Goal: Task Accomplishment & Management: Use online tool/utility

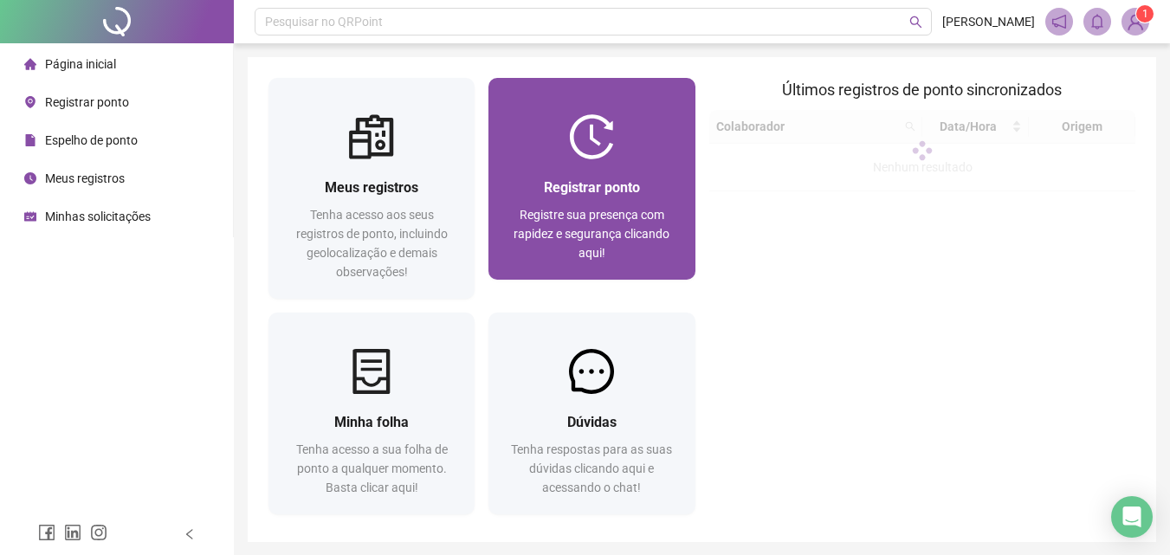
click at [562, 175] on div "Registrar ponto Registre sua presença com rapidez e segurança clicando aqui!" at bounding box center [591, 219] width 206 height 120
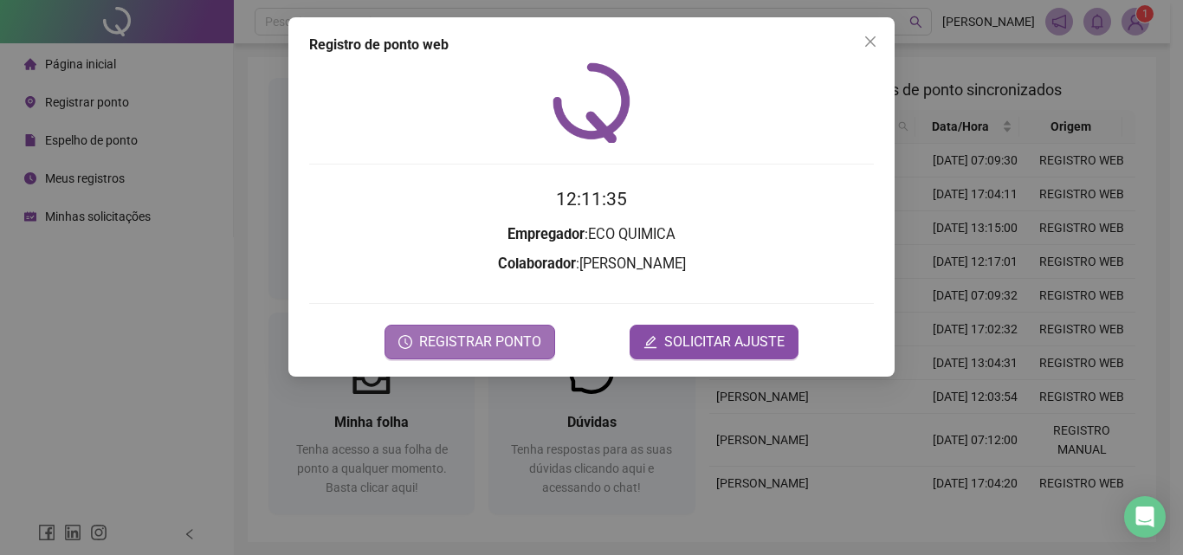
click at [495, 338] on span "REGISTRAR PONTO" at bounding box center [480, 342] width 122 height 21
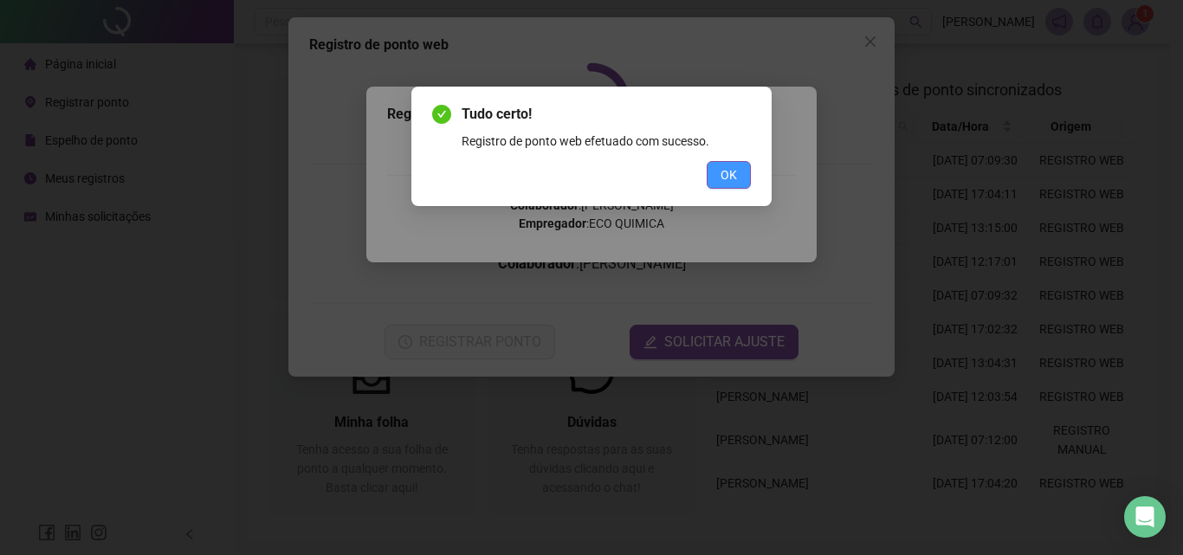
click at [740, 170] on button "OK" at bounding box center [729, 175] width 44 height 28
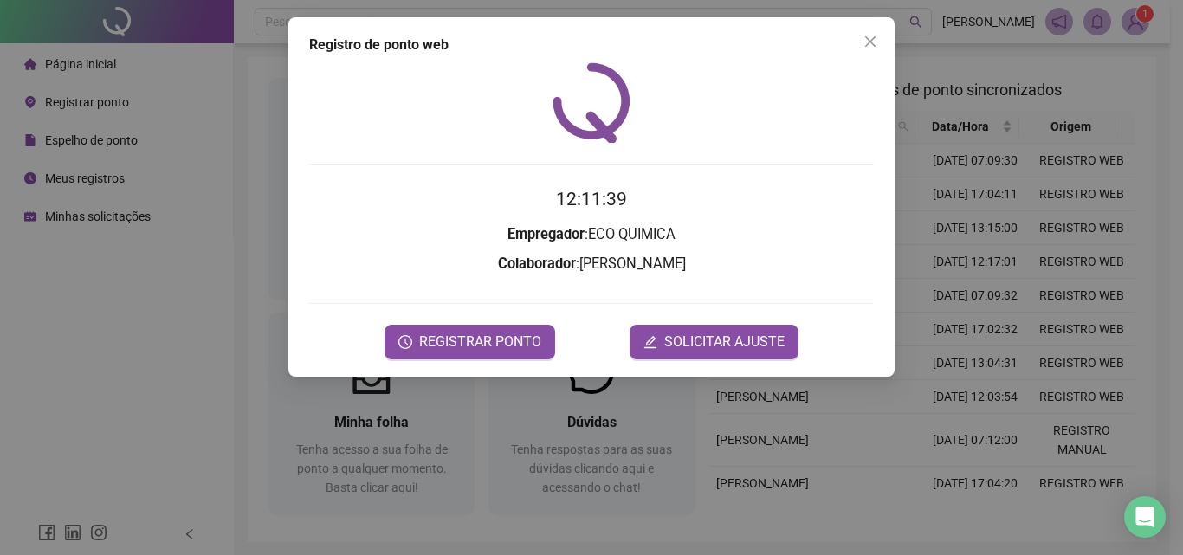
click at [1139, 25] on div "Registro de ponto web 12:11:39 Empregador : ECO QUIMICA Colaborador : [PERSON_N…" at bounding box center [591, 277] width 1183 height 555
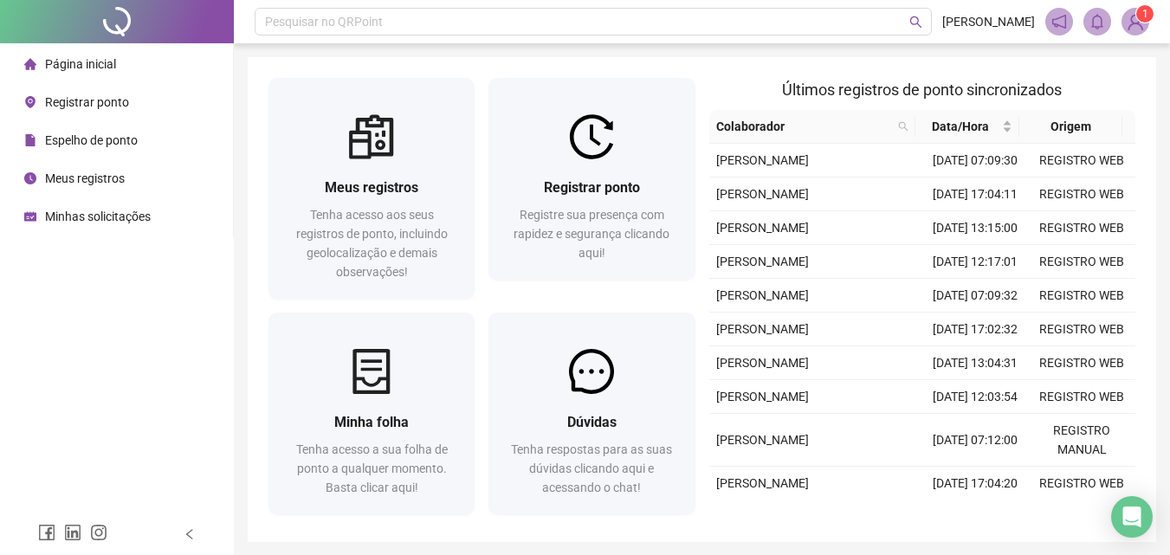
click at [1135, 21] on img at bounding box center [1135, 22] width 26 height 26
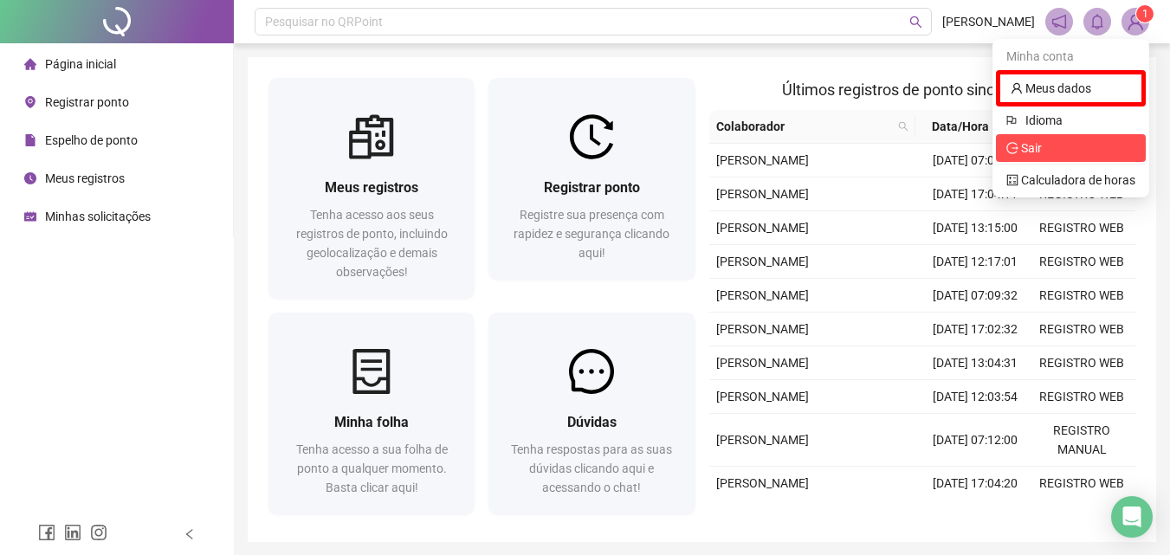
click at [1061, 152] on span "Sair" at bounding box center [1070, 148] width 129 height 19
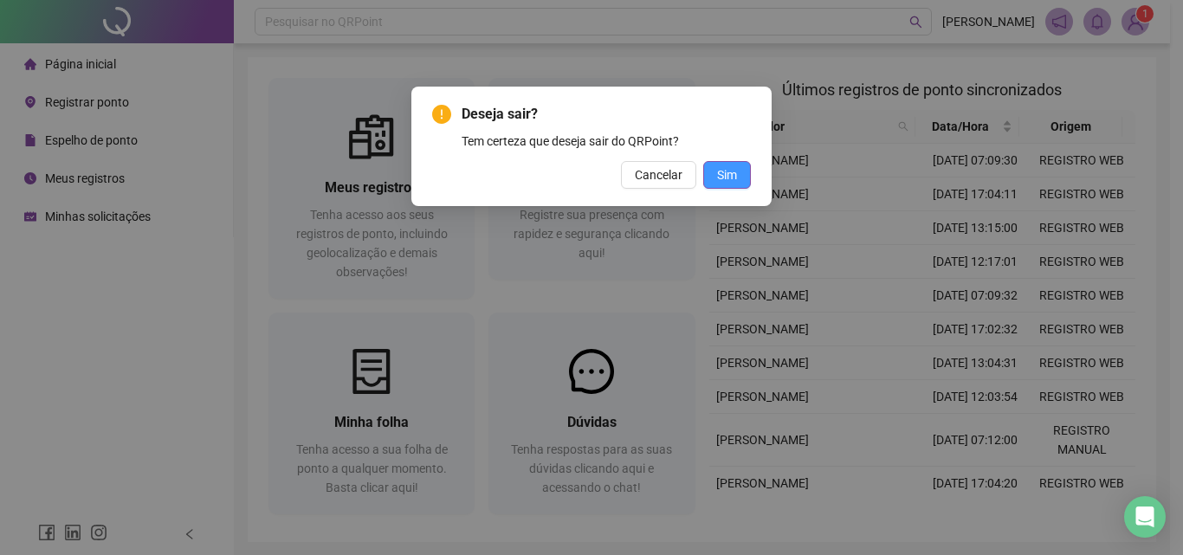
click at [716, 179] on button "Sim" at bounding box center [727, 175] width 48 height 28
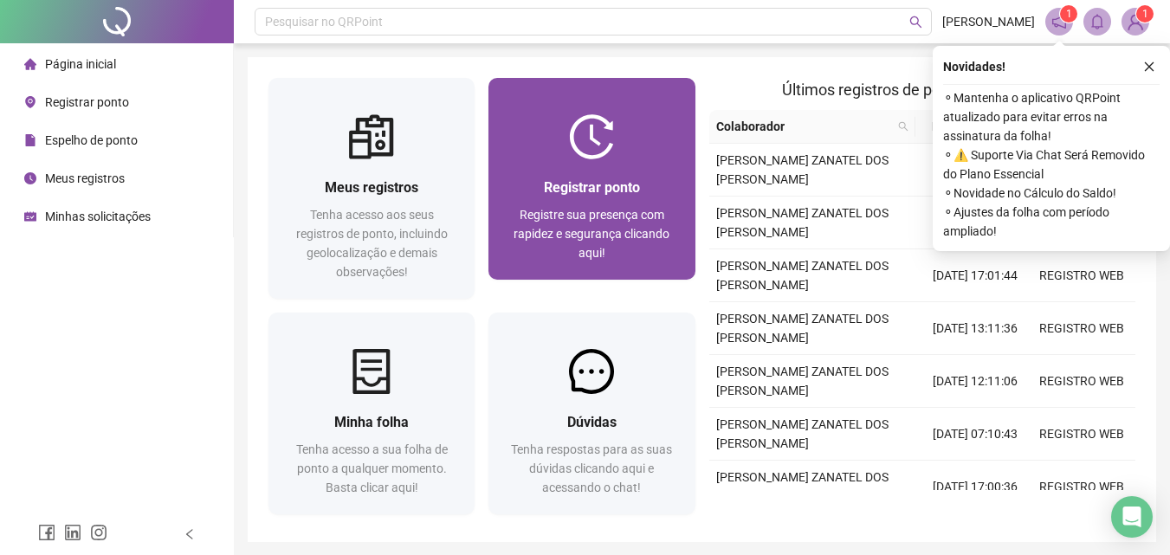
click at [560, 214] on span "Registre sua presença com rapidez e segurança clicando aqui!" at bounding box center [592, 234] width 156 height 52
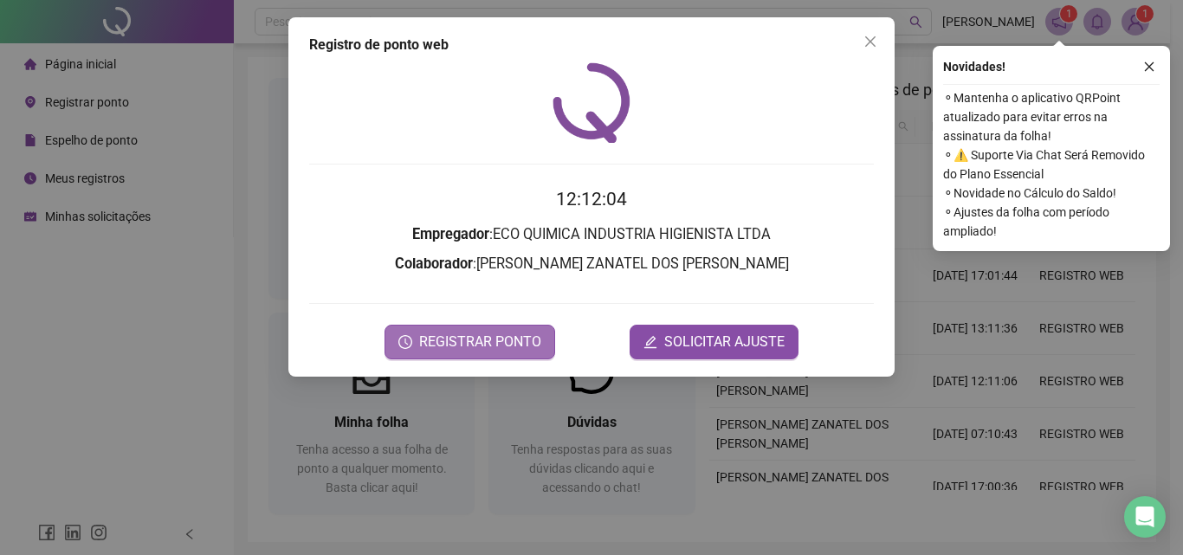
click at [523, 336] on span "REGISTRAR PONTO" at bounding box center [480, 342] width 122 height 21
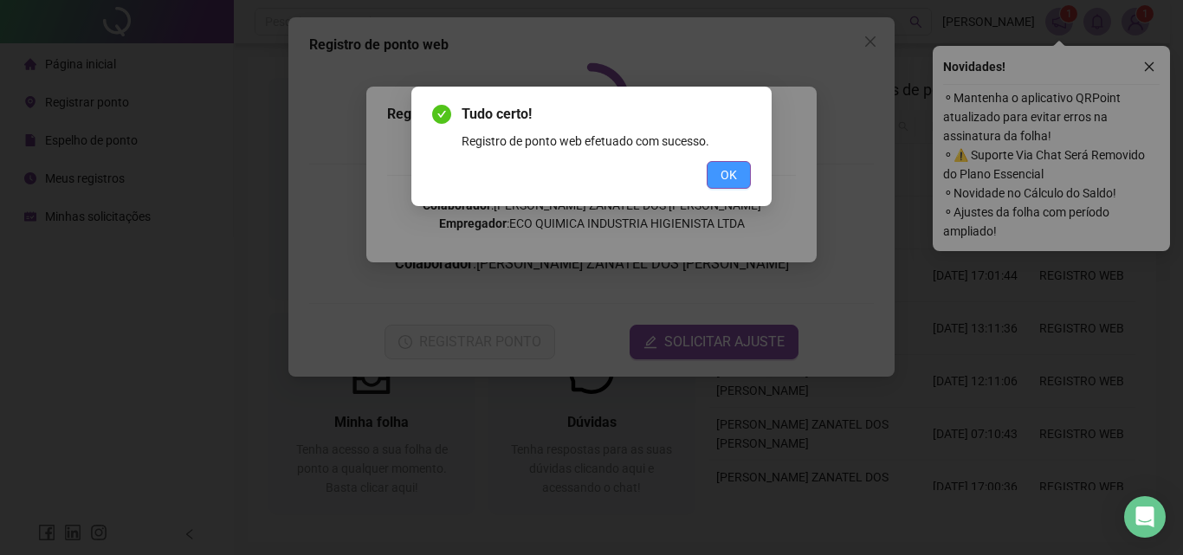
click at [716, 174] on button "OK" at bounding box center [729, 175] width 44 height 28
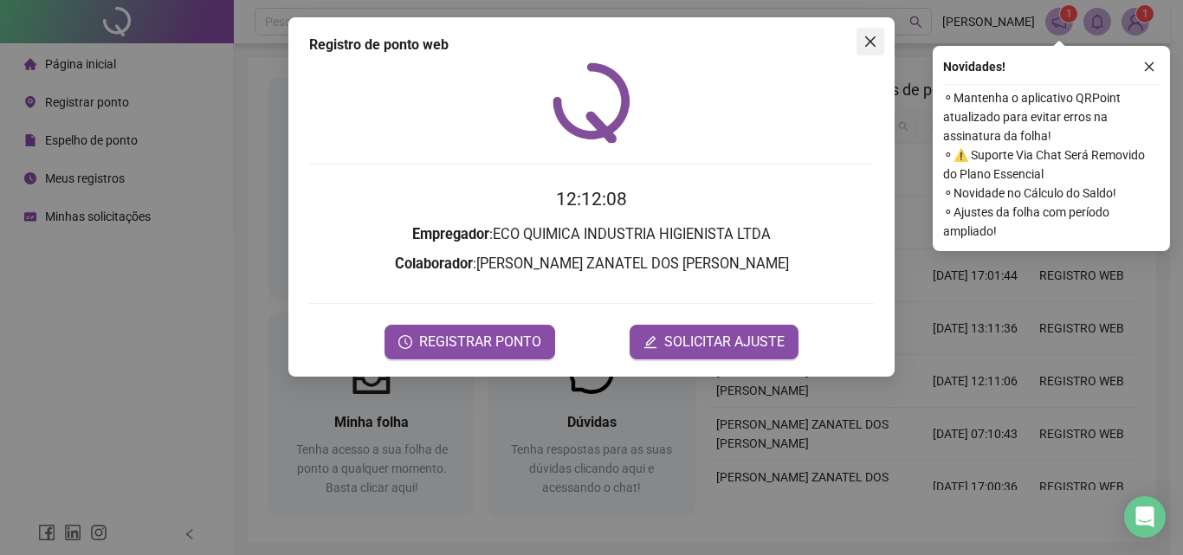
click at [879, 41] on span "Close" at bounding box center [871, 42] width 28 height 14
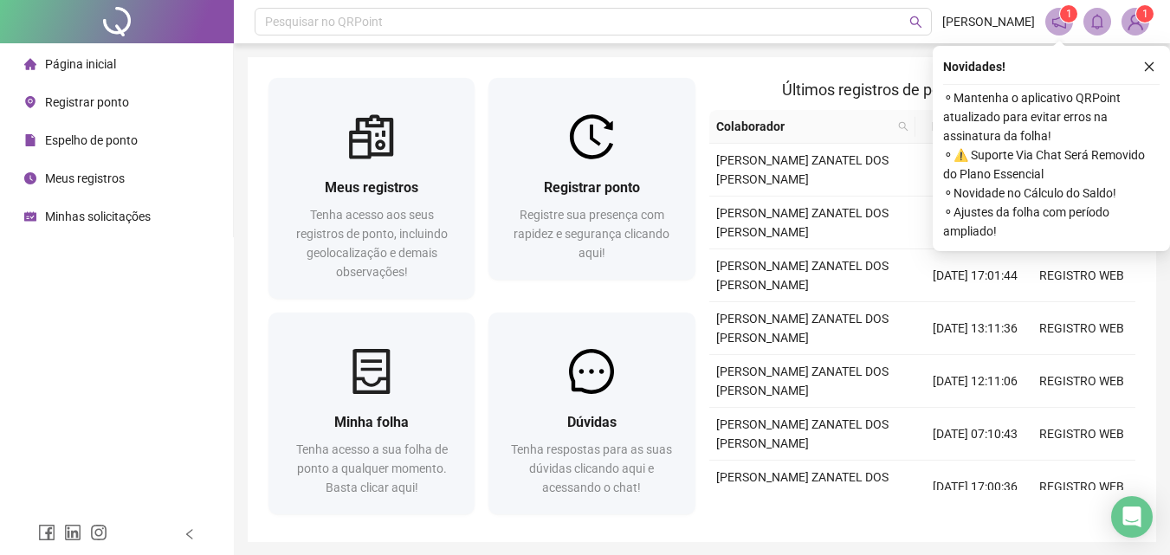
click at [1140, 21] on sup "1" at bounding box center [1144, 13] width 17 height 17
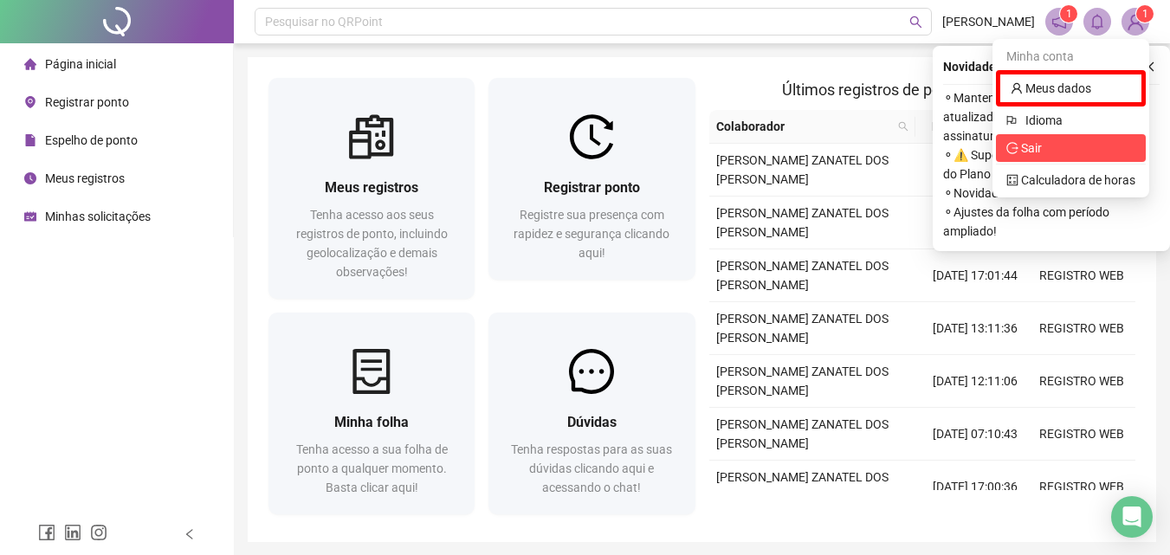
click at [1019, 141] on span "Sair" at bounding box center [1024, 148] width 36 height 14
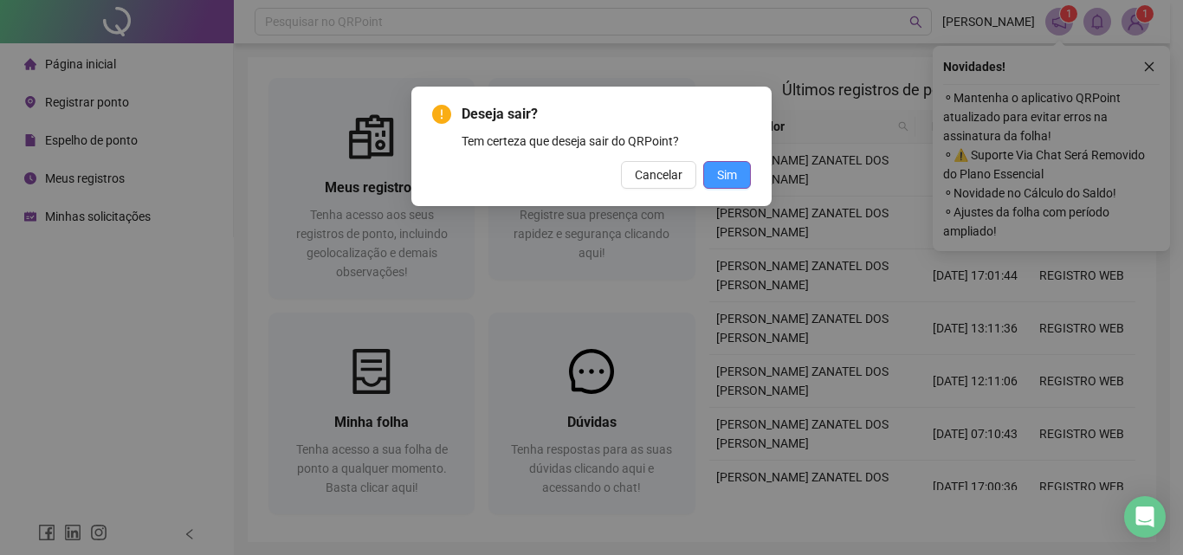
click at [745, 185] on button "Sim" at bounding box center [727, 175] width 48 height 28
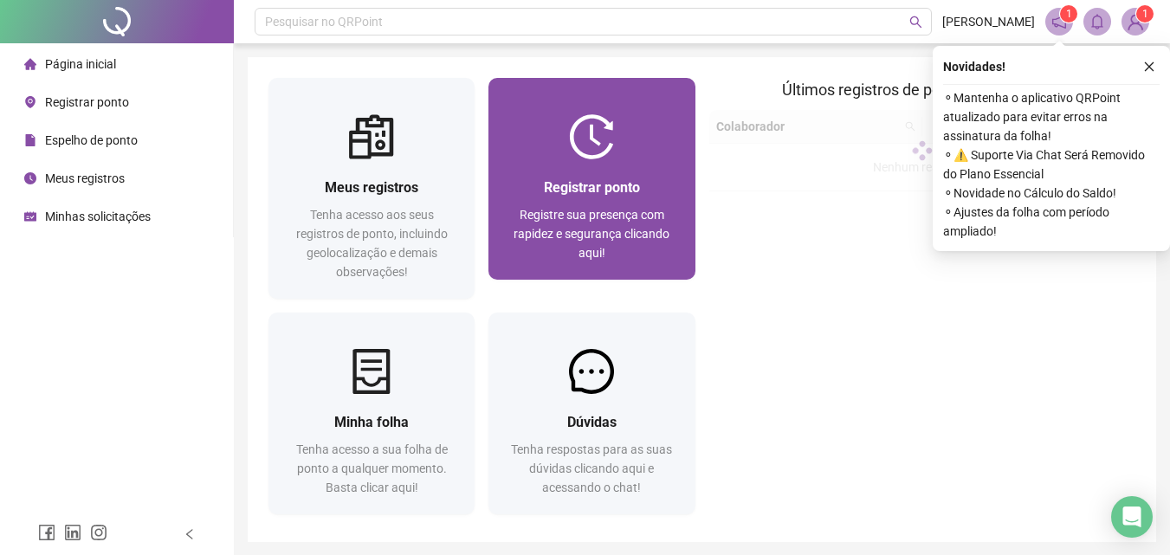
click at [619, 172] on div "Registrar ponto Registre sua presença com rapidez e segurança clicando aqui!" at bounding box center [591, 219] width 206 height 120
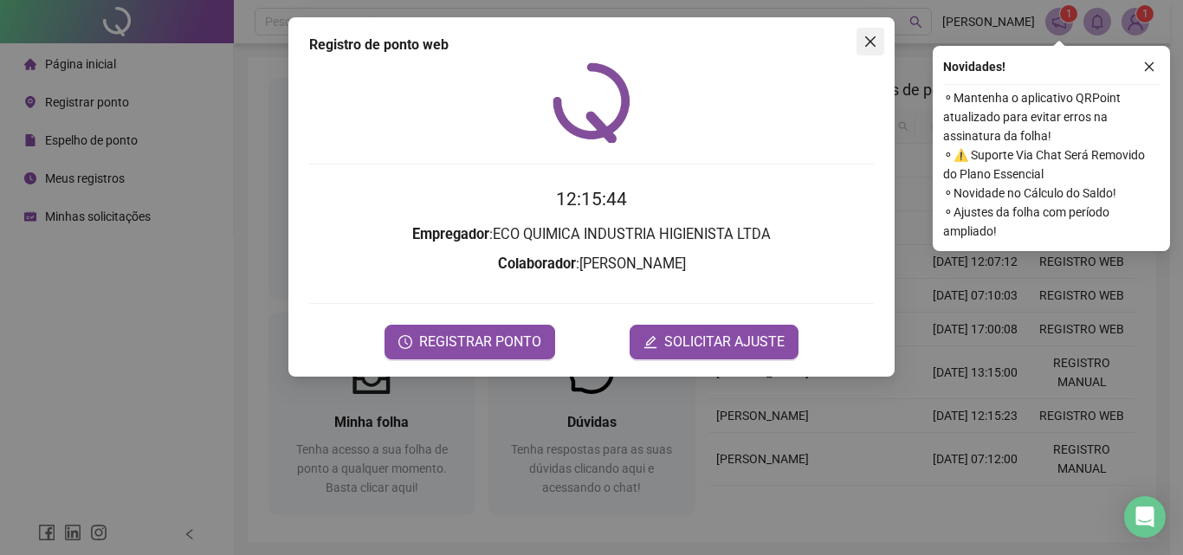
click at [865, 41] on icon "close" at bounding box center [870, 42] width 14 height 14
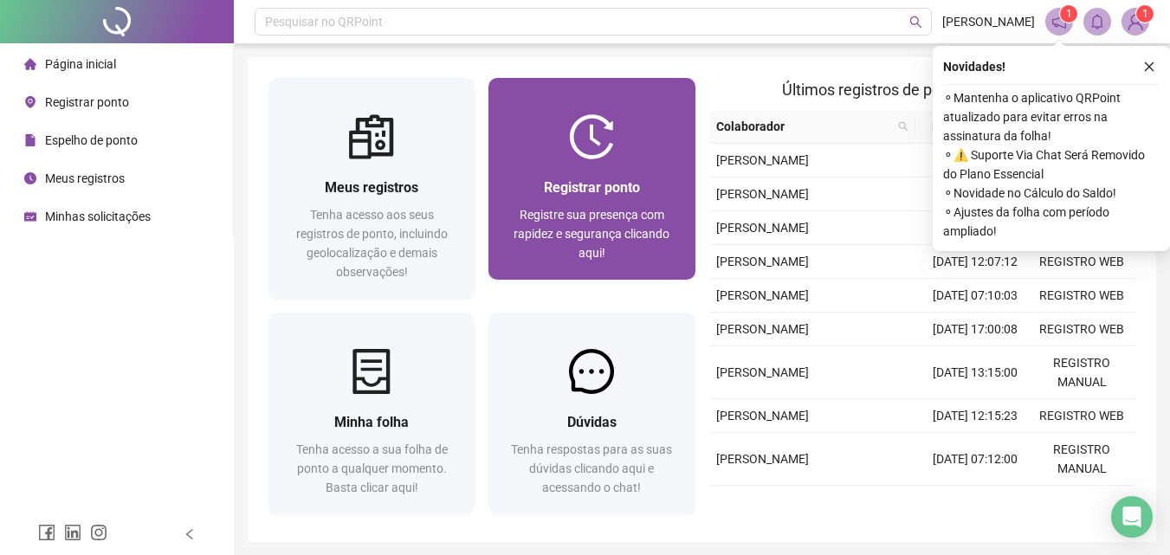
click at [554, 147] on div at bounding box center [591, 136] width 206 height 45
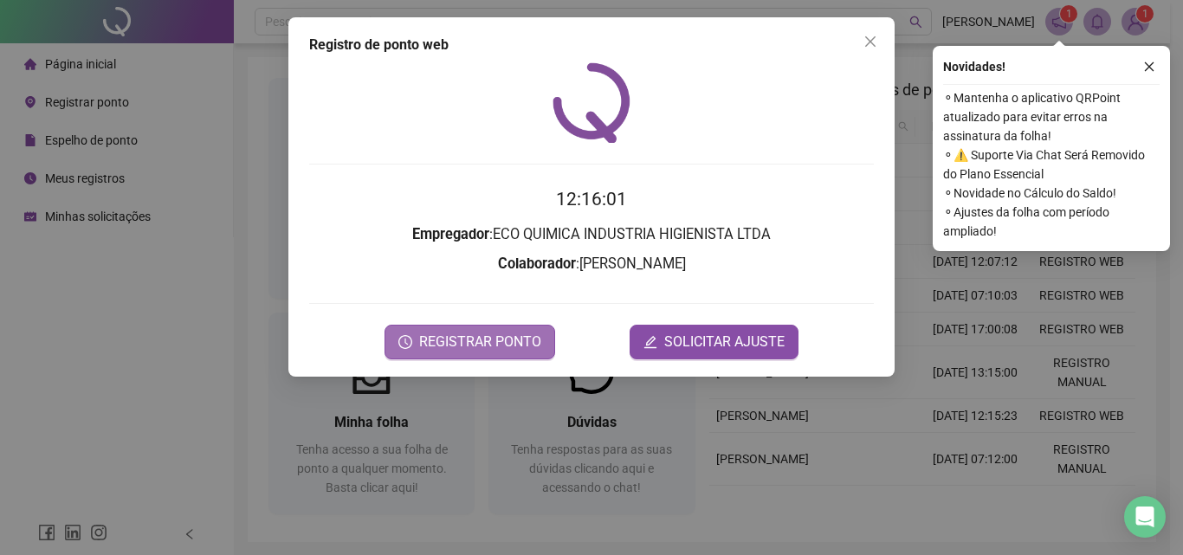
click at [530, 334] on span "REGISTRAR PONTO" at bounding box center [480, 342] width 122 height 21
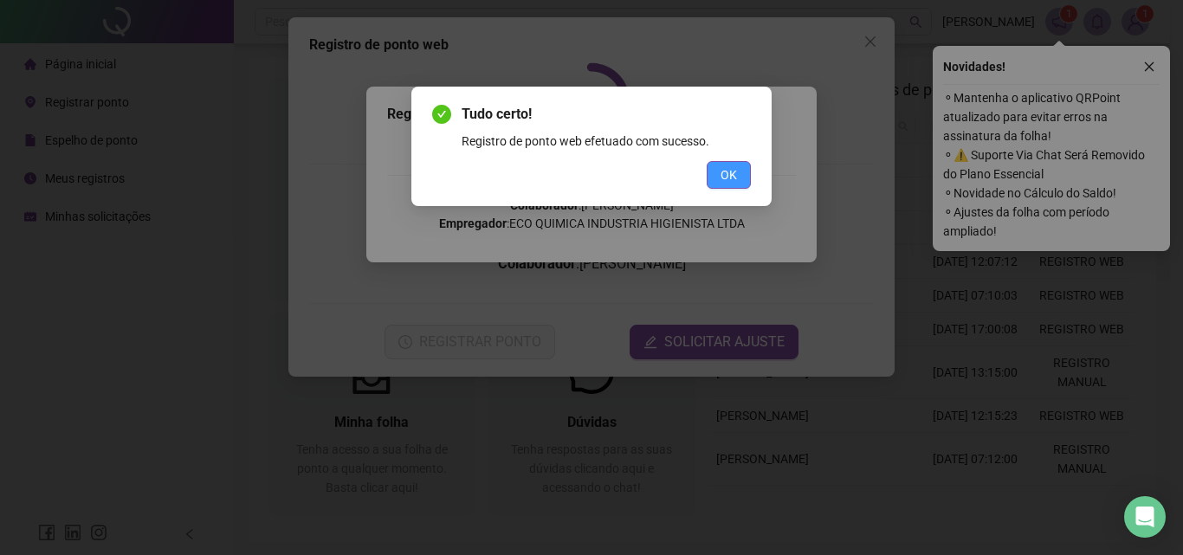
click at [734, 172] on span "OK" at bounding box center [729, 174] width 16 height 19
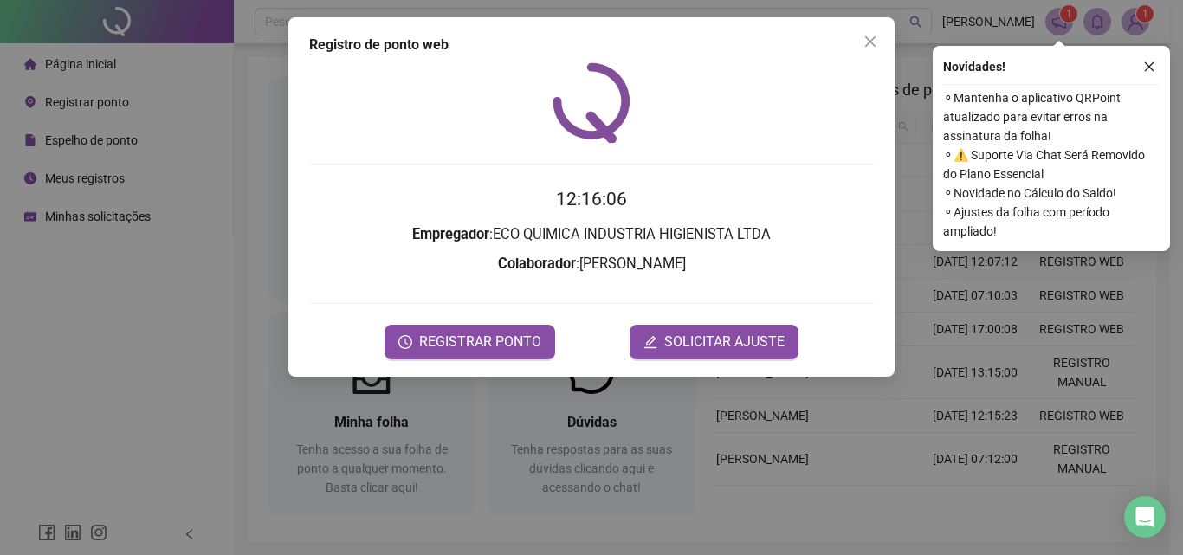
click at [1126, 24] on div "Registro de ponto web 12:16:06 Empregador : ECO QUIMICA INDUSTRIA HIGIENISTA LT…" at bounding box center [591, 277] width 1183 height 555
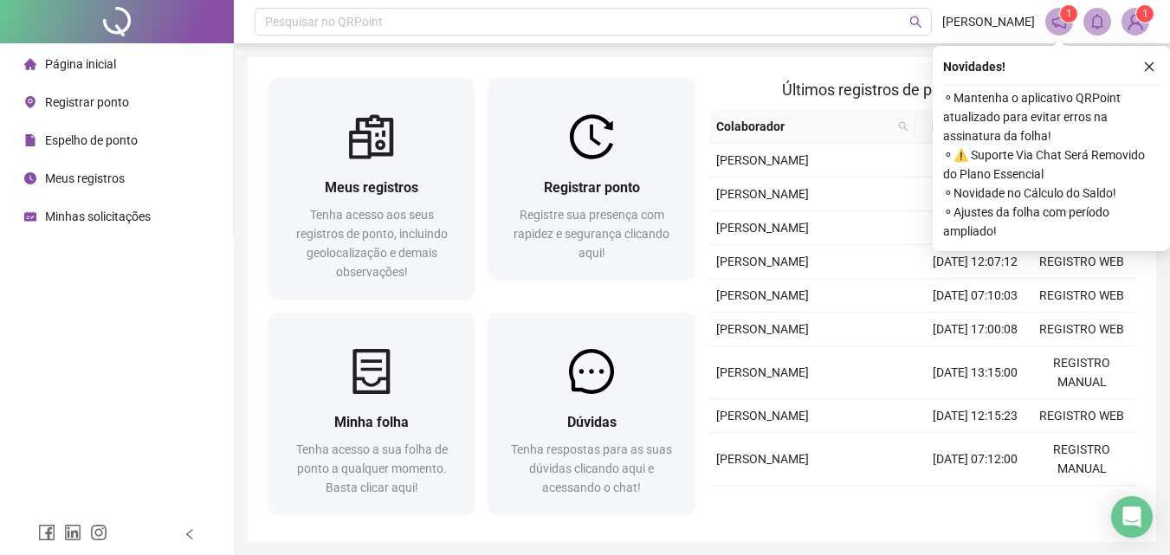
click at [1130, 25] on img at bounding box center [1135, 22] width 26 height 26
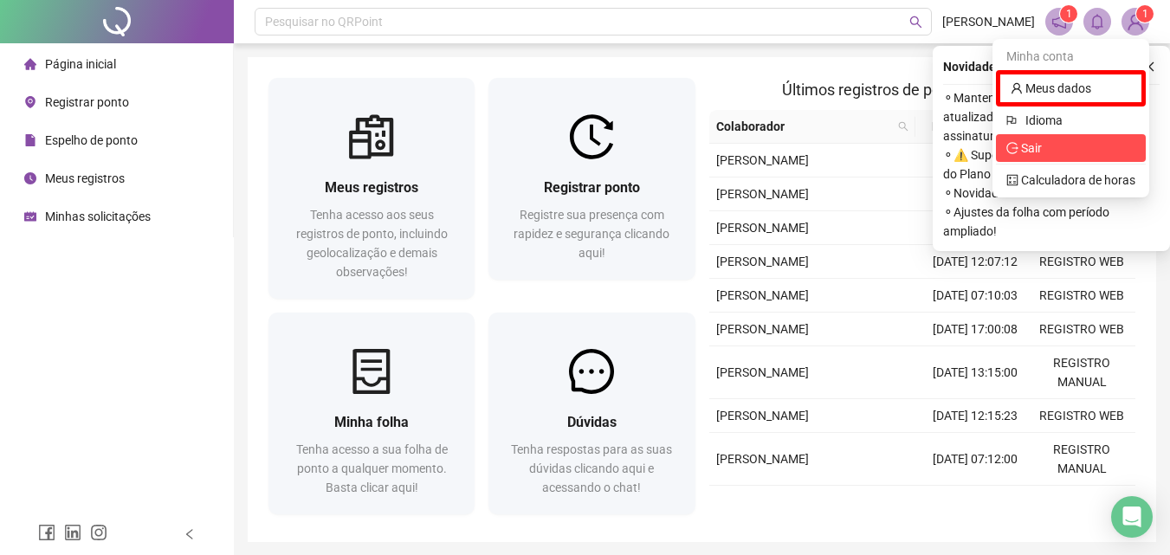
click at [1065, 145] on span "Sair" at bounding box center [1070, 148] width 129 height 19
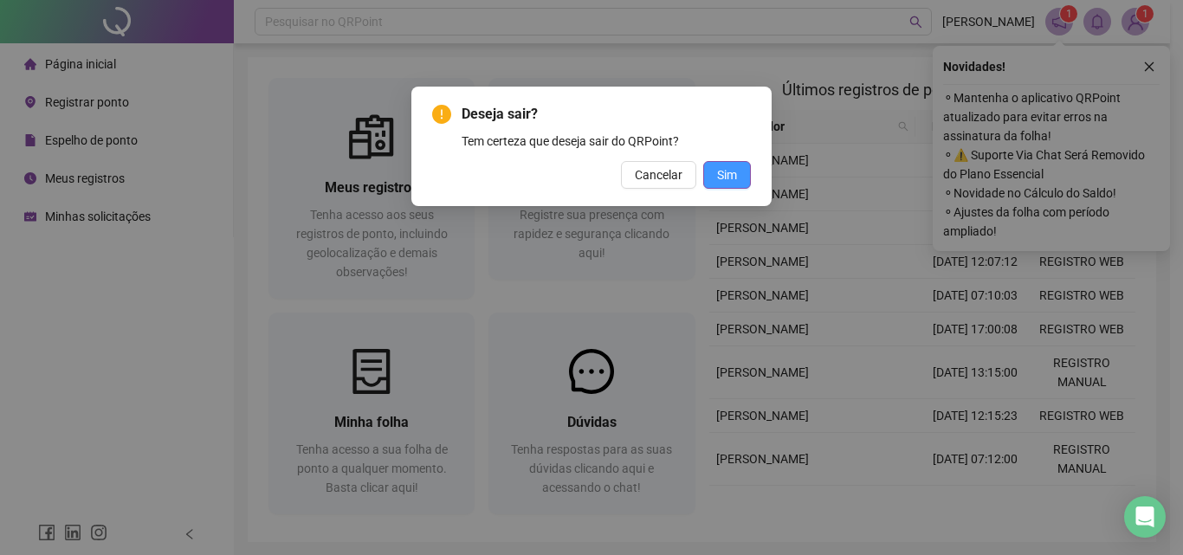
click at [740, 177] on button "Sim" at bounding box center [727, 175] width 48 height 28
